Goal: Information Seeking & Learning: Learn about a topic

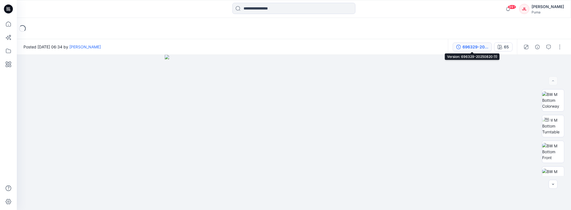
click at [482, 45] on div "696329-20250820 (1)" at bounding box center [475, 47] width 26 height 6
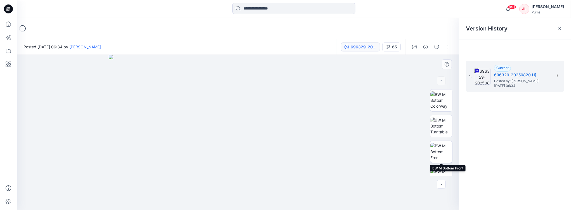
click at [443, 158] on img at bounding box center [441, 152] width 22 height 18
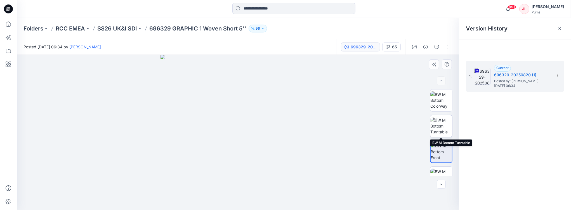
click at [448, 124] on img at bounding box center [441, 126] width 22 height 18
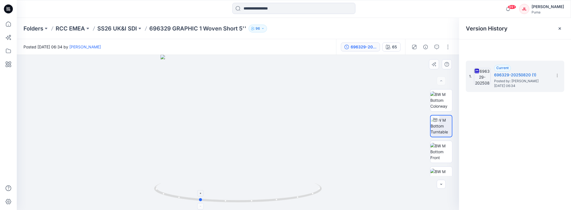
drag, startPoint x: 296, startPoint y: 198, endPoint x: 267, endPoint y: 200, distance: 29.1
click at [258, 201] on icon at bounding box center [238, 193] width 169 height 21
click at [440, 187] on button "button" at bounding box center [441, 184] width 9 height 9
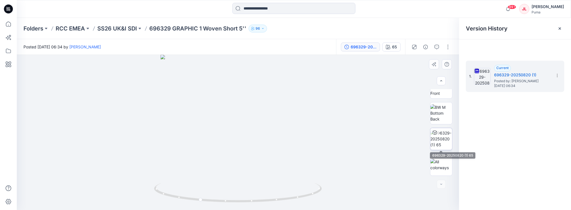
click at [445, 146] on img at bounding box center [441, 139] width 22 height 18
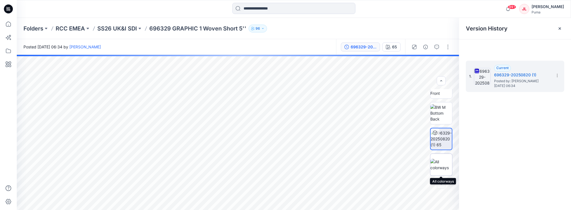
click at [439, 168] on img at bounding box center [441, 165] width 22 height 12
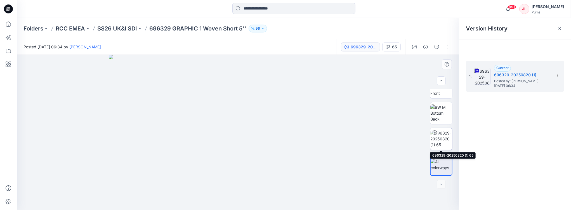
click at [441, 142] on img at bounding box center [441, 139] width 22 height 18
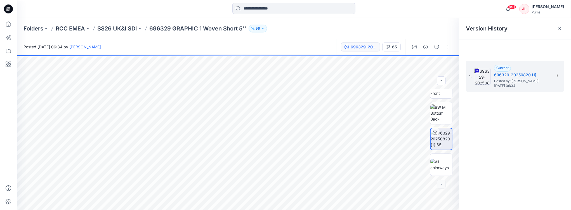
click at [372, 48] on div "696329-20250820 (1)" at bounding box center [364, 47] width 26 height 6
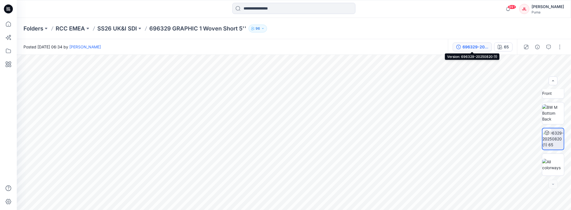
click at [473, 47] on div "696329-20250820 (1)" at bounding box center [475, 47] width 26 height 6
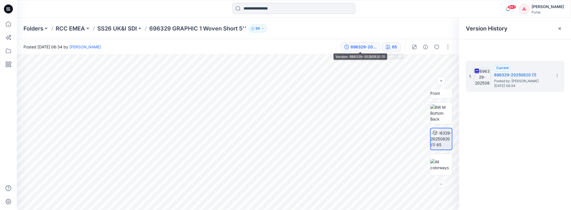
click at [391, 46] on button "65" at bounding box center [391, 46] width 18 height 9
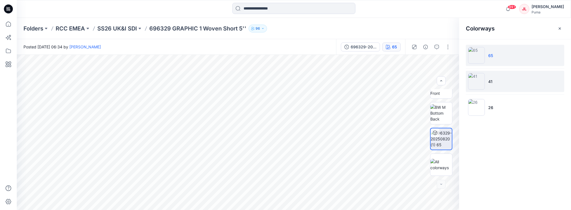
click at [529, 89] on li "41" at bounding box center [515, 81] width 98 height 21
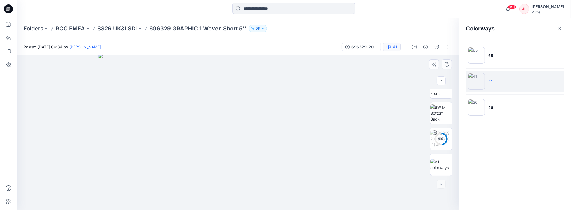
drag, startPoint x: 258, startPoint y: 127, endPoint x: 259, endPoint y: 192, distance: 65.4
click at [259, 194] on img at bounding box center [238, 132] width 280 height 156
click at [501, 110] on li "26" at bounding box center [515, 107] width 98 height 21
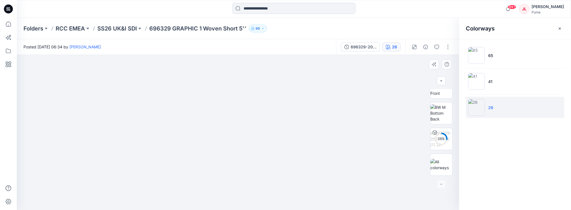
drag, startPoint x: 245, startPoint y: 110, endPoint x: 245, endPoint y: 148, distance: 38.0
click at [245, 148] on img at bounding box center [238, 128] width 280 height 163
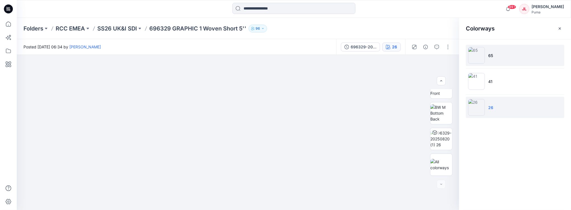
click at [504, 56] on li "65" at bounding box center [515, 55] width 98 height 21
drag, startPoint x: 251, startPoint y: 105, endPoint x: 254, endPoint y: 159, distance: 53.2
click at [254, 159] on img at bounding box center [238, 128] width 280 height 163
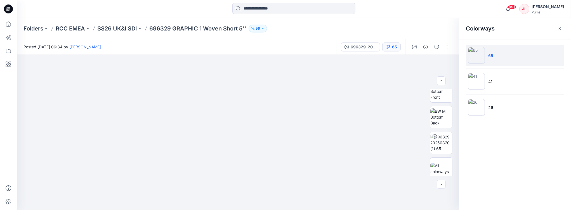
scroll to position [60, 0]
